Goal: Task Accomplishment & Management: Complete application form

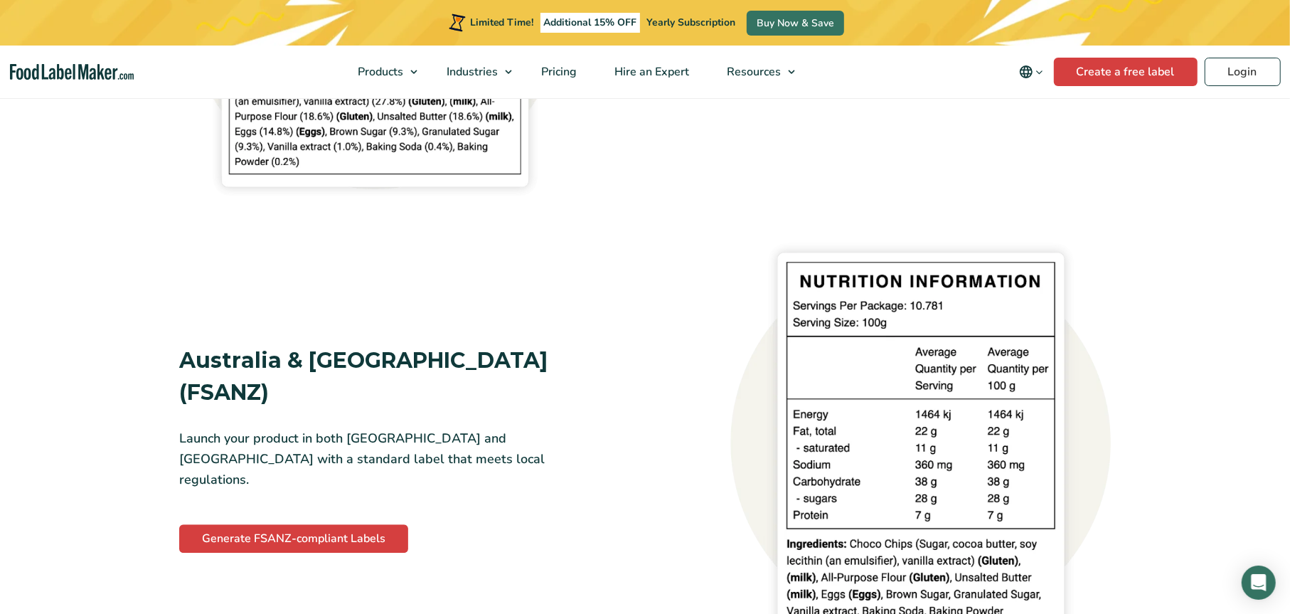
scroll to position [3200, 0]
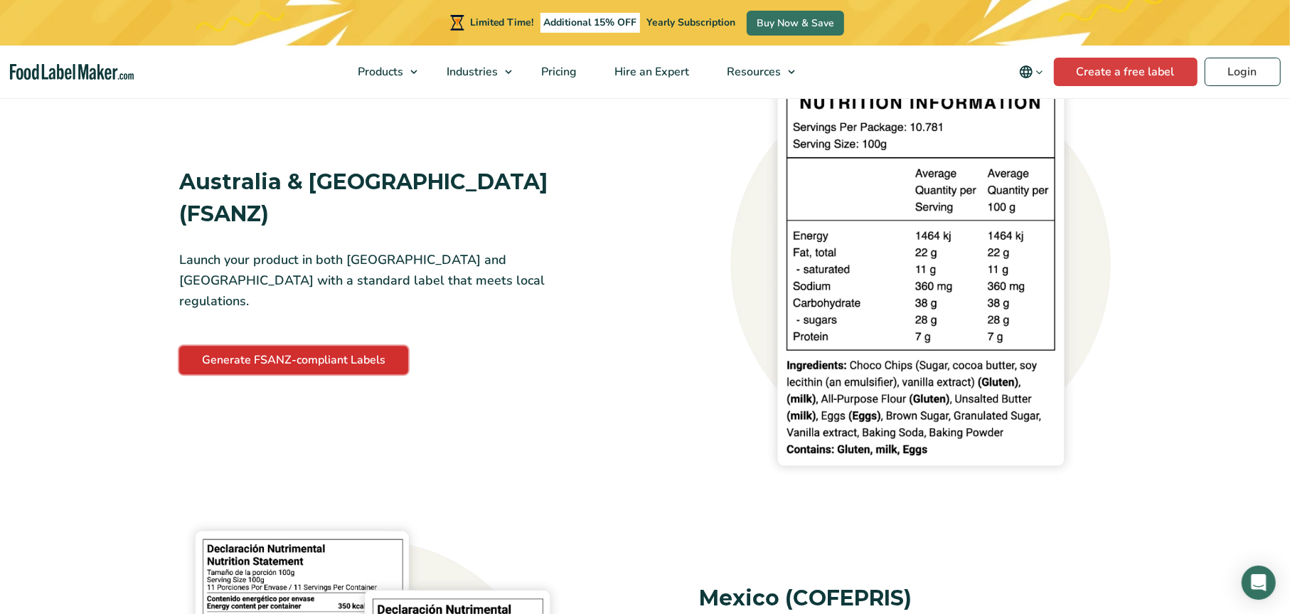
click at [327, 346] on link "Generate FSANZ-compliant Labels" at bounding box center [293, 360] width 229 height 28
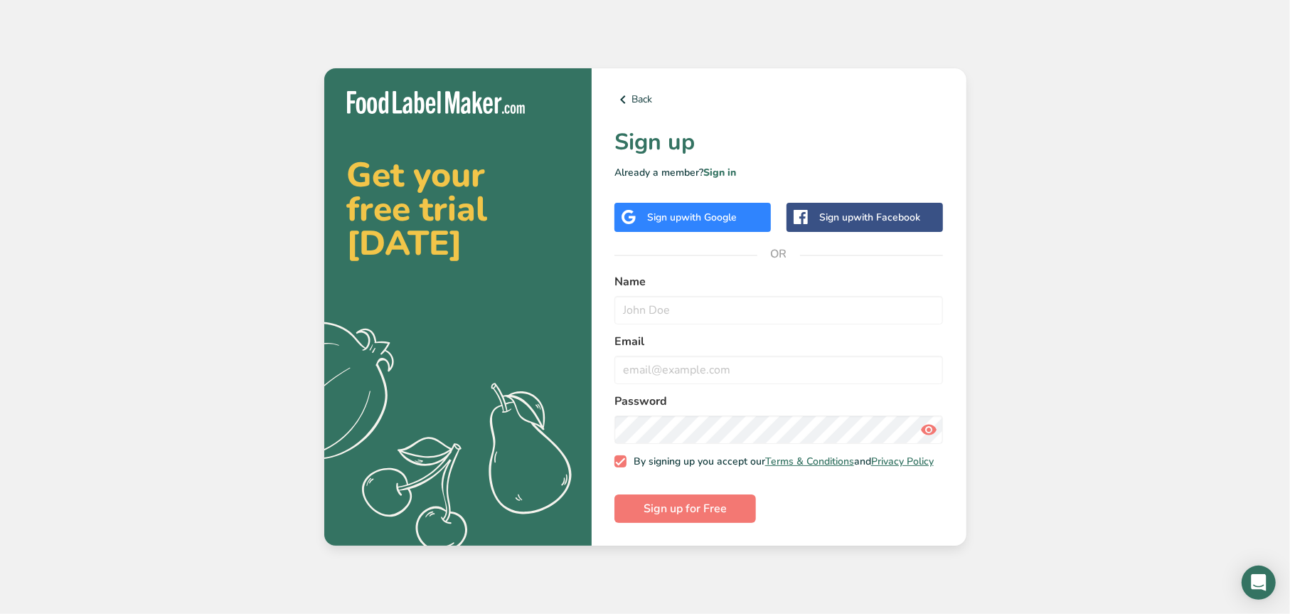
click at [624, 222] on div "Sign up with Google" at bounding box center [692, 217] width 156 height 29
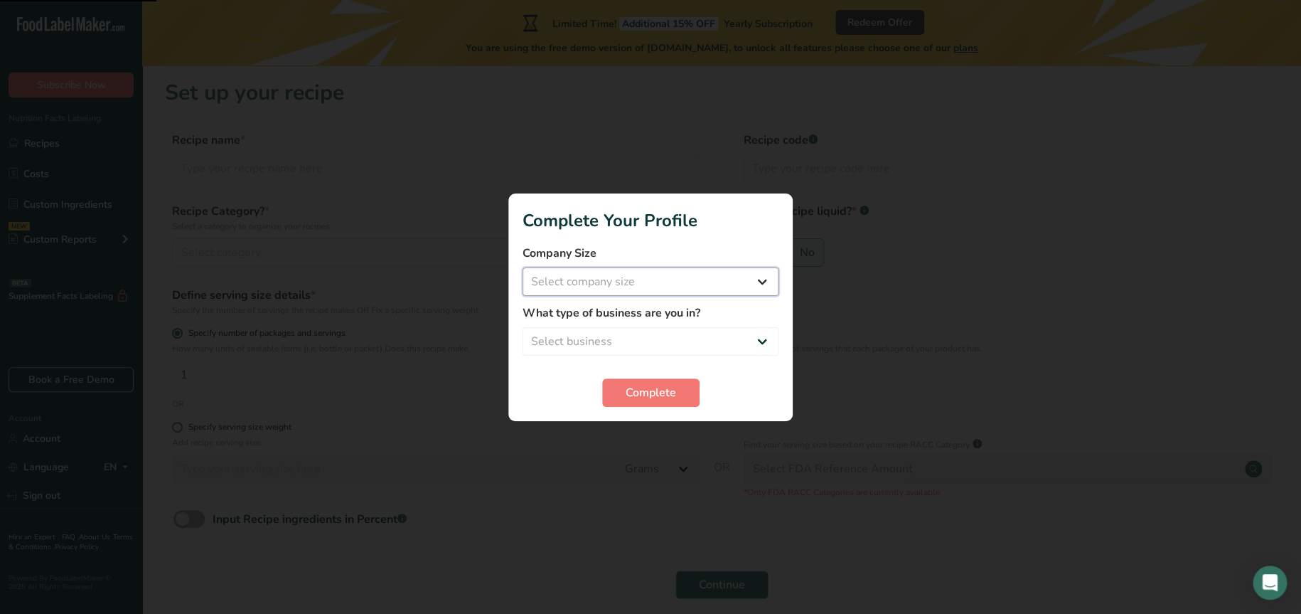
click at [764, 289] on select "Select company size Fewer than 10 Employees 10 to 50 Employees 51 to 500 Employ…" at bounding box center [651, 281] width 256 height 28
select select "2"
click at [523, 267] on select "Select company size Fewer than 10 Employees 10 to 50 Employees 51 to 500 Employ…" at bounding box center [651, 281] width 256 height 28
click at [753, 342] on select "Select business Packaged Food Manufacturer Restaurant & Cafe Bakery Meal Plans …" at bounding box center [651, 341] width 256 height 28
select select "1"
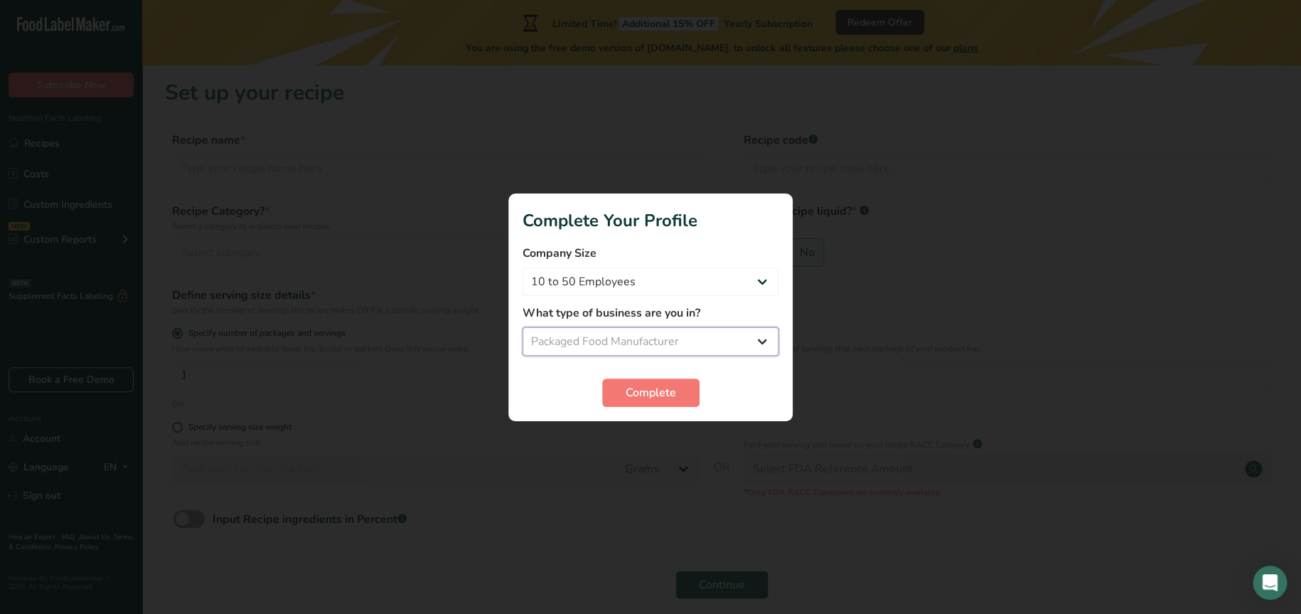
click at [523, 327] on select "Select business Packaged Food Manufacturer Restaurant & Cafe Bakery Meal Plans …" at bounding box center [651, 341] width 256 height 28
click at [675, 390] on span "Complete" at bounding box center [651, 392] width 50 height 17
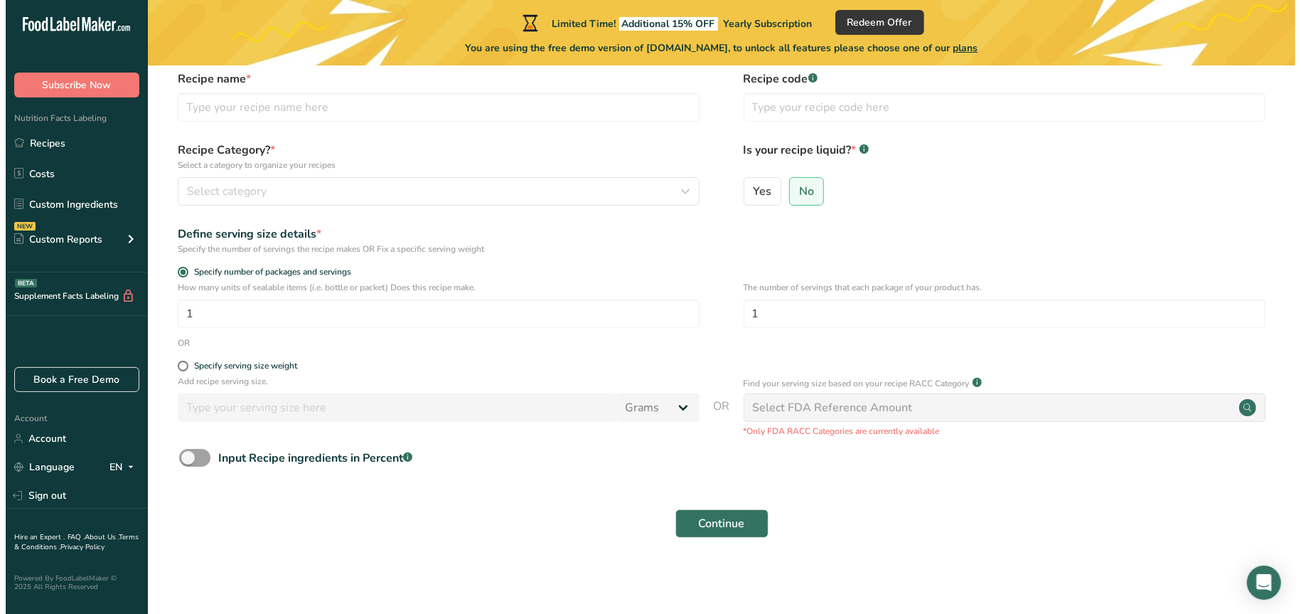
scroll to position [62, 0]
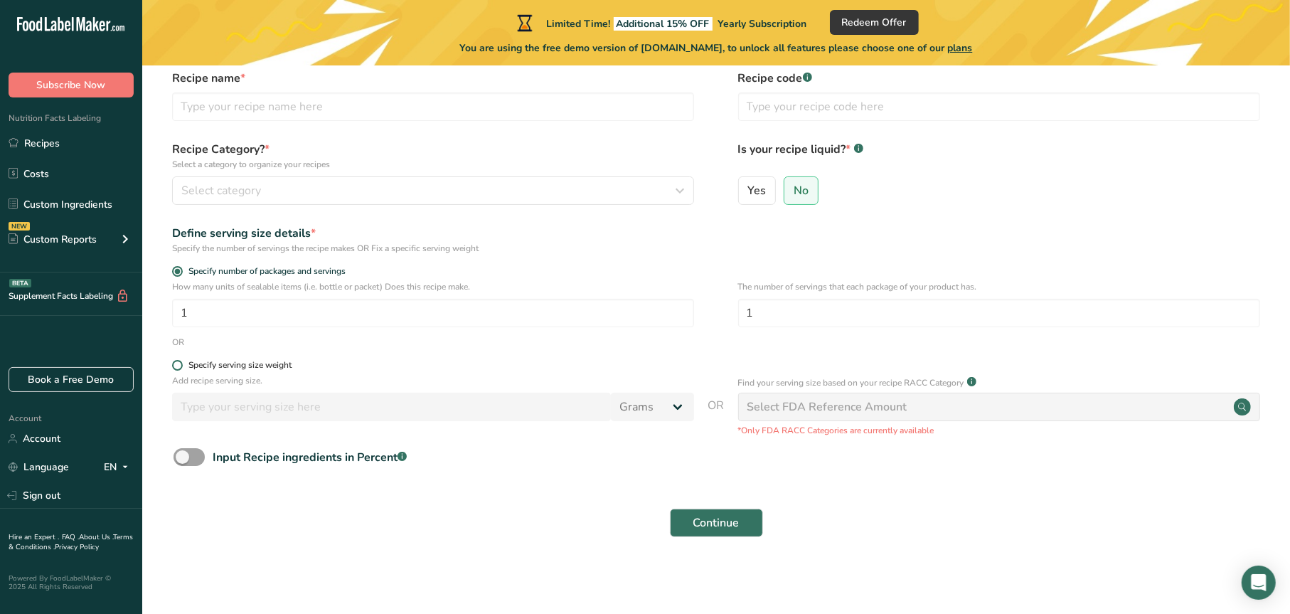
click at [267, 364] on div "Specify serving size weight" at bounding box center [239, 365] width 103 height 11
click at [181, 364] on input "Specify serving size weight" at bounding box center [176, 365] width 9 height 9
radio input "true"
radio input "false"
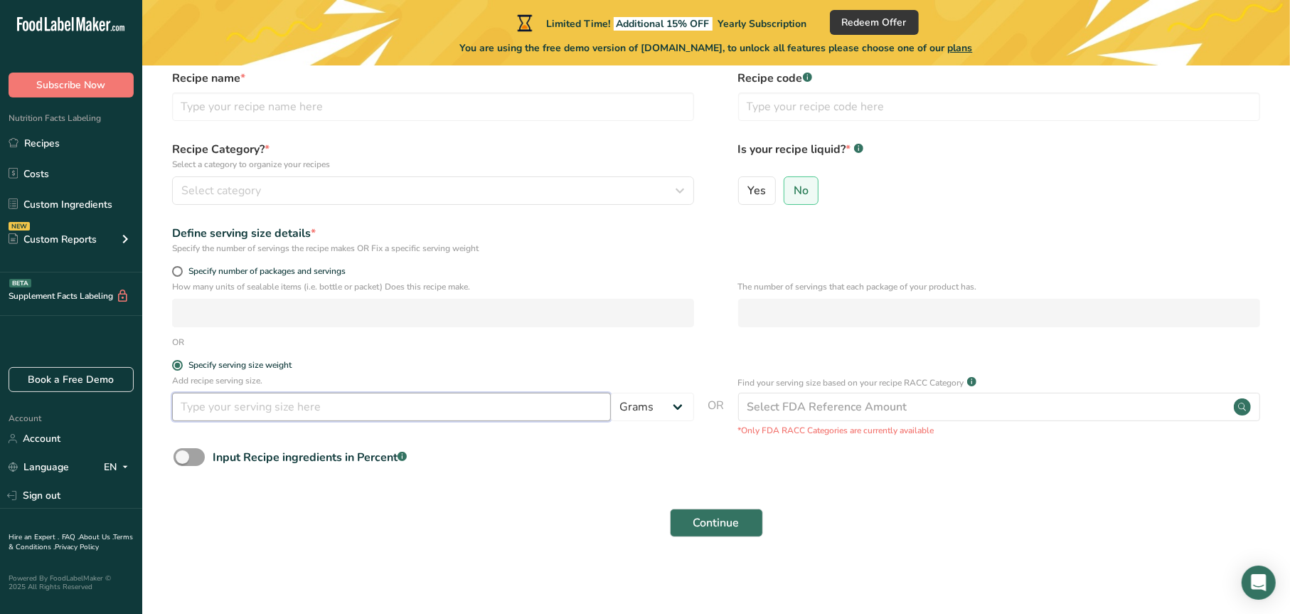
click at [256, 402] on input "number" at bounding box center [391, 407] width 439 height 28
type input "10"
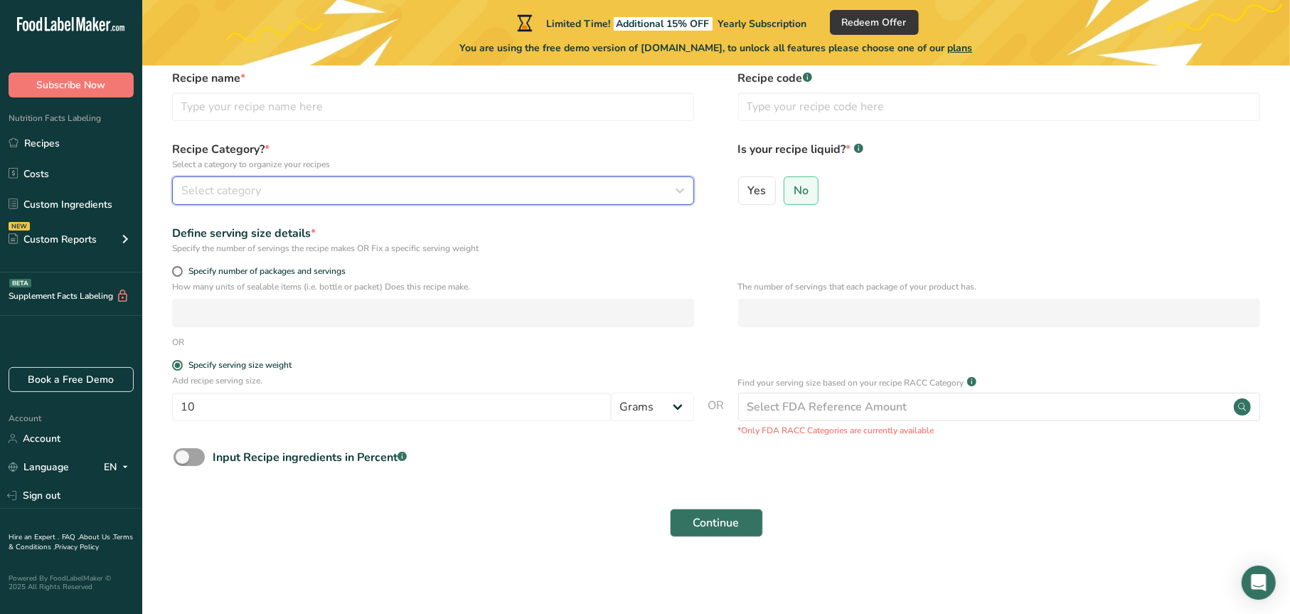
click at [345, 183] on div "Select category" at bounding box center [428, 190] width 495 height 17
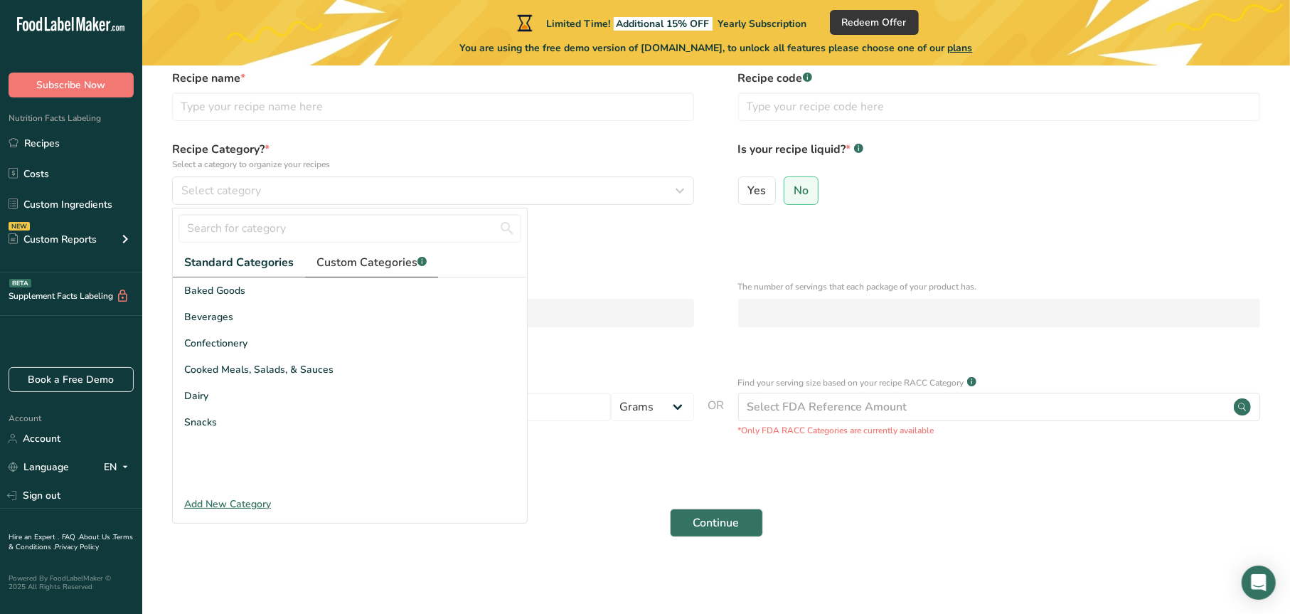
click at [399, 260] on span "Custom Categories .a-a{fill:#347362;}.b-a{fill:#fff;}" at bounding box center [371, 262] width 110 height 17
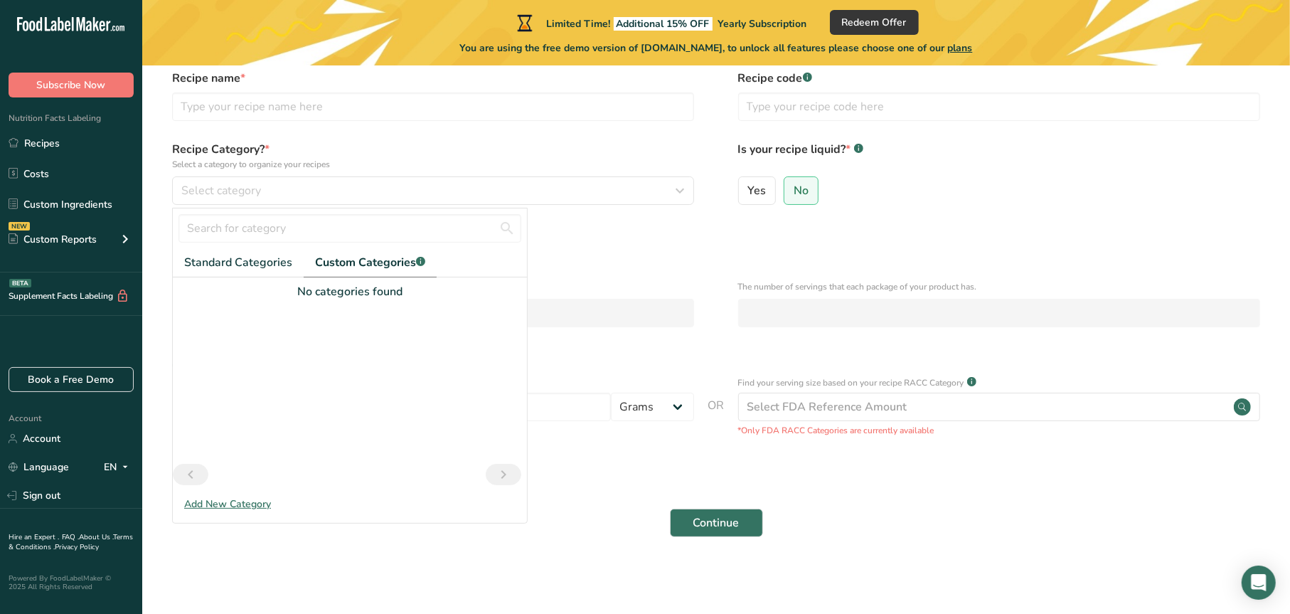
click at [196, 498] on div "Add New Category" at bounding box center [350, 503] width 354 height 15
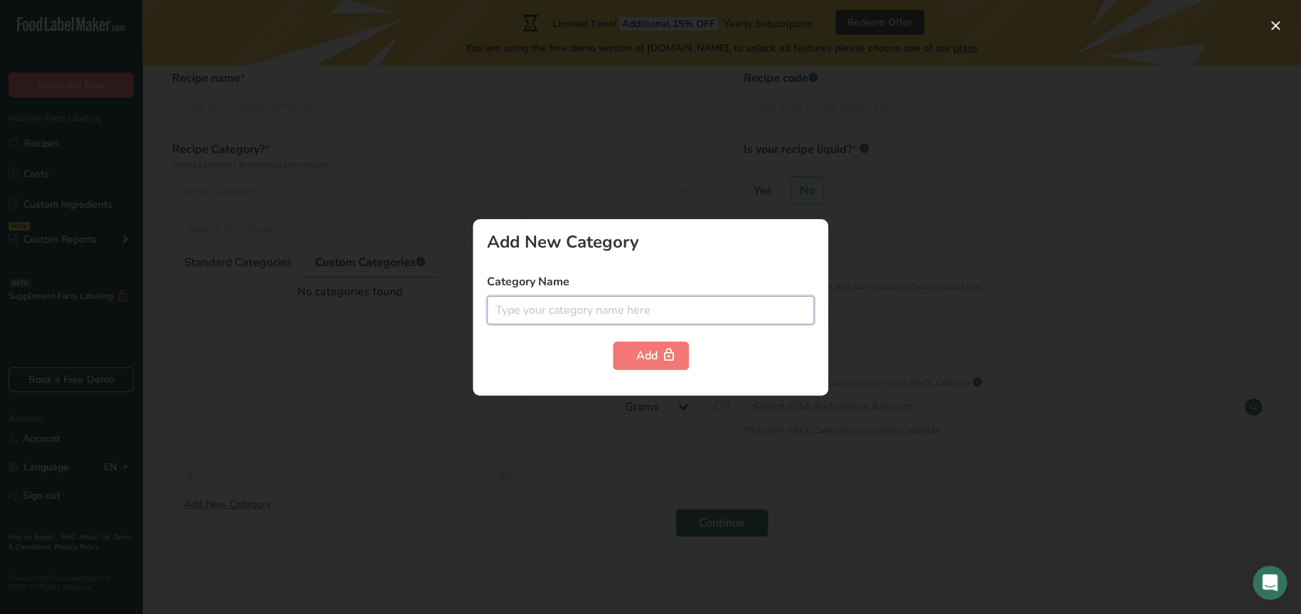
click at [507, 310] on input "text" at bounding box center [650, 310] width 327 height 28
click at [574, 309] on input "Formulated Supplementory Sports Food" at bounding box center [650, 310] width 327 height 28
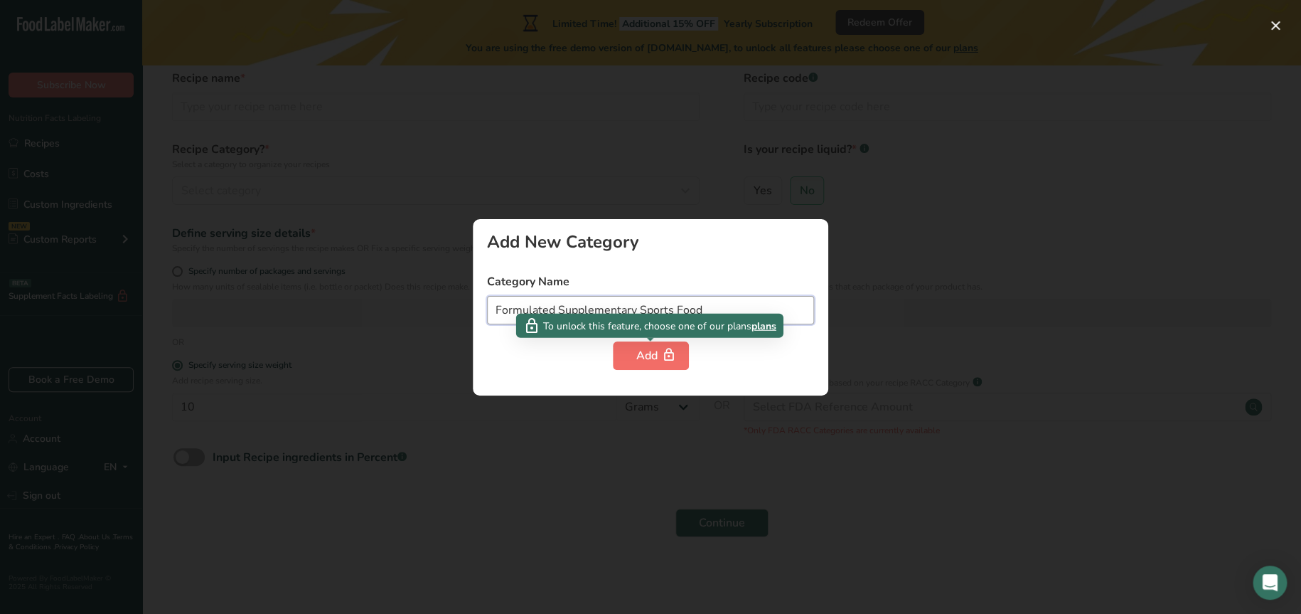
type input "Formulated Supplementary Sports Food"
click at [646, 350] on div "Add" at bounding box center [650, 355] width 29 height 17
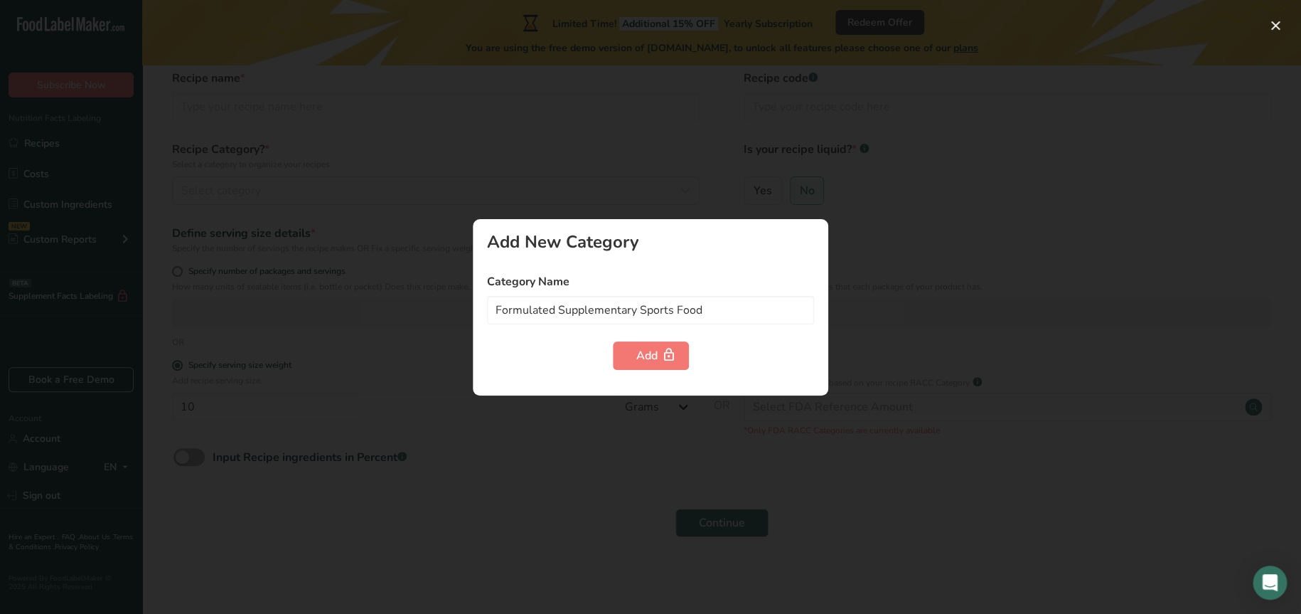
click at [836, 214] on div at bounding box center [650, 307] width 1301 height 614
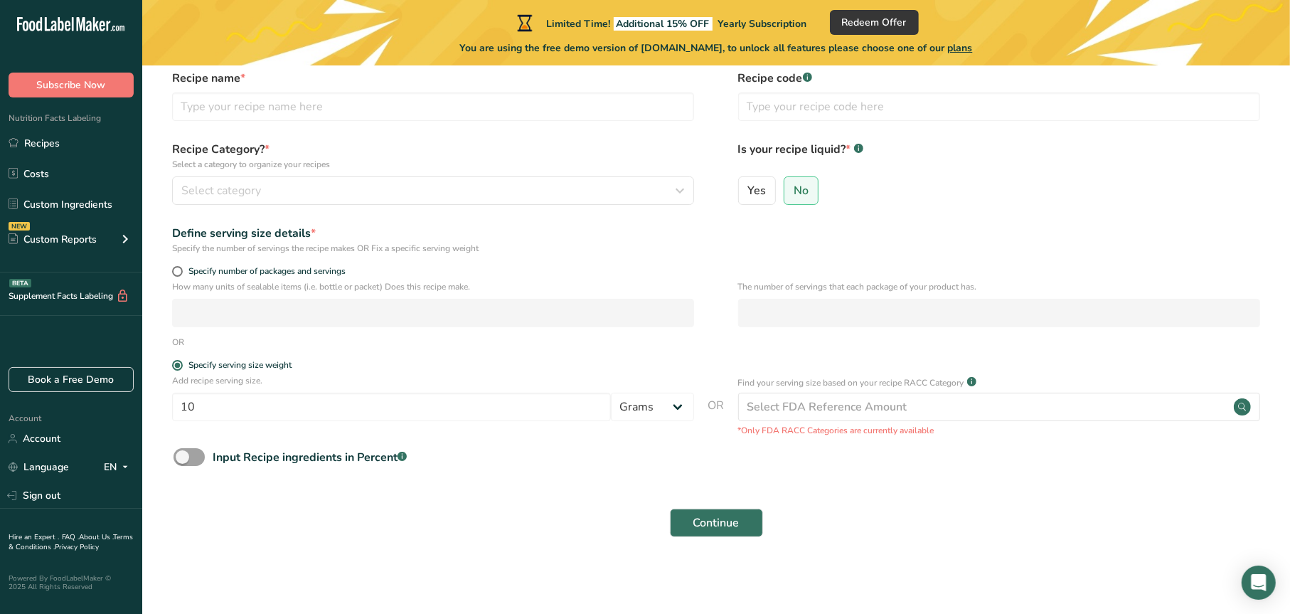
click at [973, 50] on span "plans" at bounding box center [960, 48] width 25 height 14
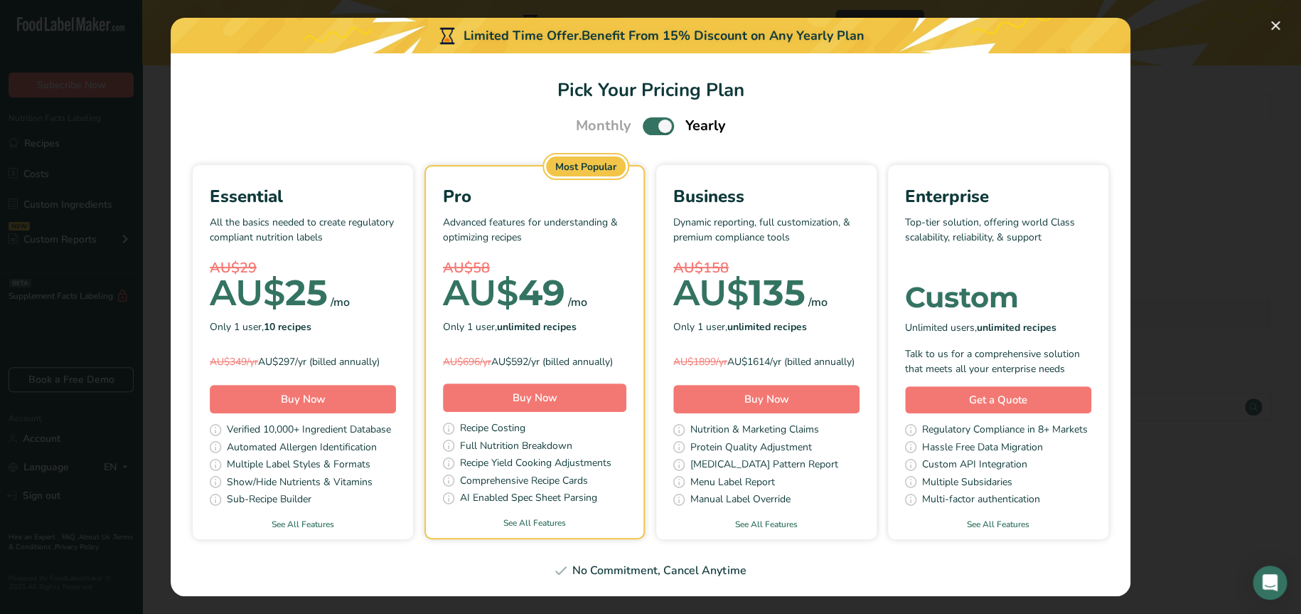
scroll to position [31, 0]
click at [400, 518] on link "See All Features" at bounding box center [303, 524] width 220 height 13
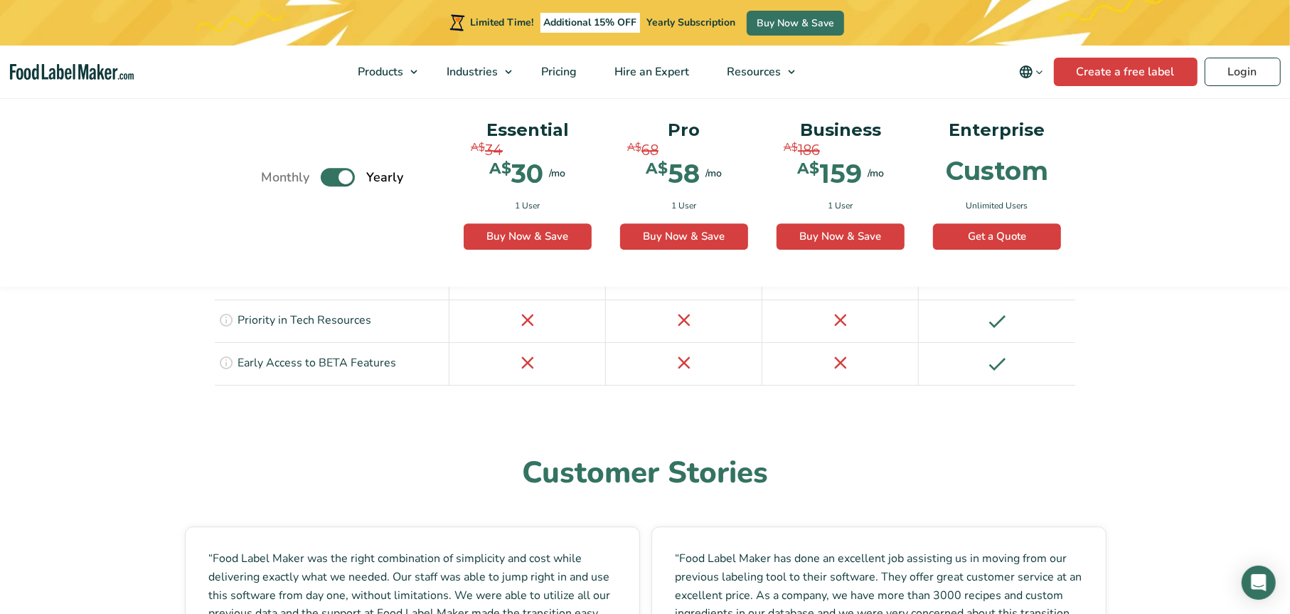
scroll to position [3746, 0]
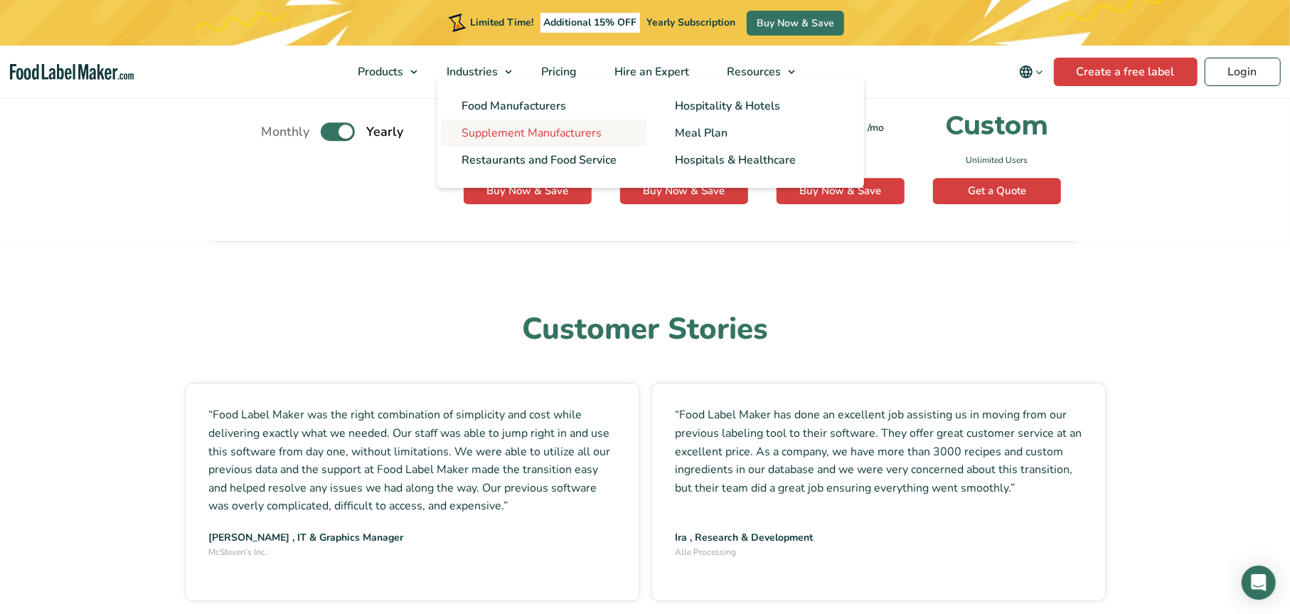
click at [495, 138] on span "Supplement Manufacturers" at bounding box center [532, 133] width 140 height 16
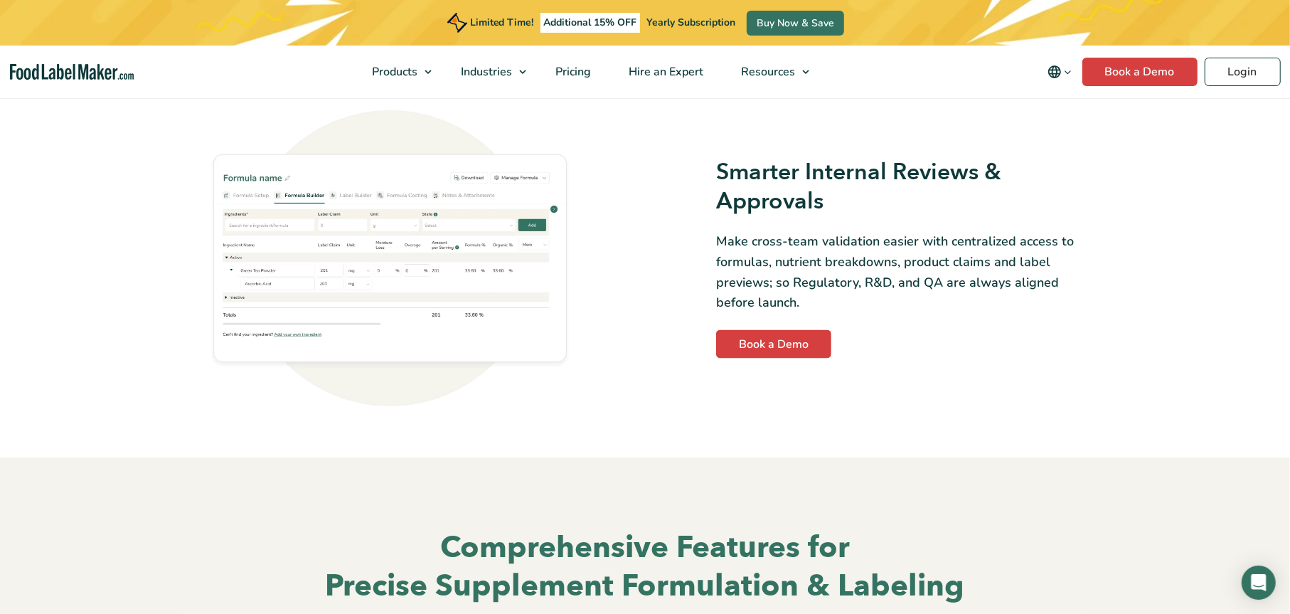
scroll to position [1778, 0]
